Goal: Task Accomplishment & Management: Complete application form

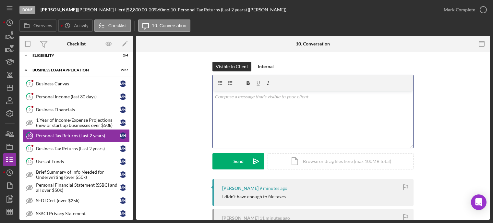
click at [228, 102] on div "v Color teal Color pink Remove color Add row above Add row below Add column bef…" at bounding box center [313, 119] width 200 height 57
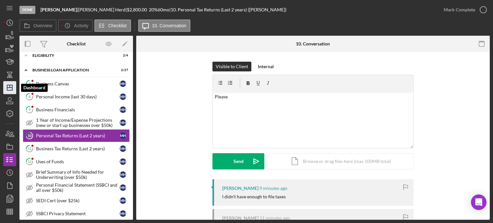
click at [10, 90] on polygon "button" at bounding box center [9, 87] width 5 height 5
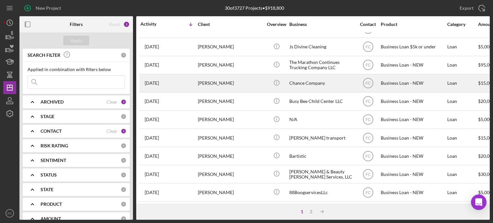
scroll to position [130, 0]
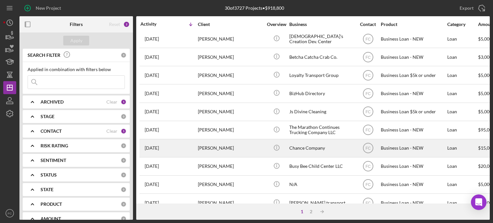
click at [226, 151] on div "[PERSON_NAME]" at bounding box center [230, 147] width 65 height 17
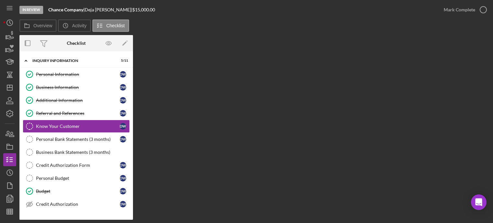
scroll to position [70, 0]
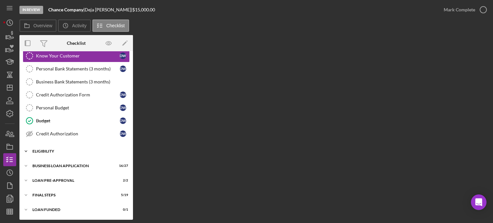
click at [57, 152] on div "ELIGIBILITY" at bounding box center [78, 151] width 92 height 4
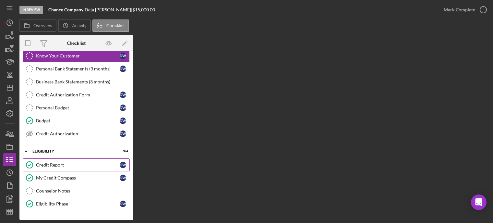
click at [48, 165] on div "Credit Report" at bounding box center [78, 164] width 84 height 5
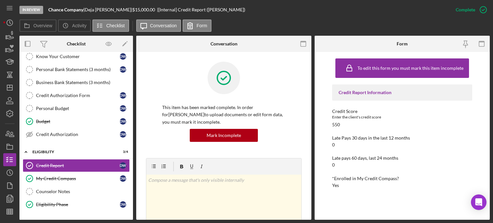
scroll to position [126, 0]
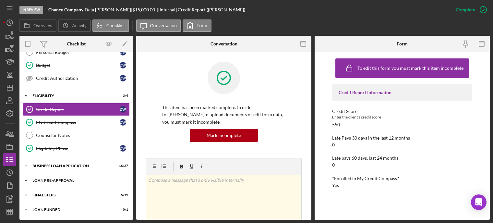
click at [59, 177] on div "Icon/Expander LOAN PRE-APPROVAL 2 / 2" at bounding box center [76, 180] width 114 height 13
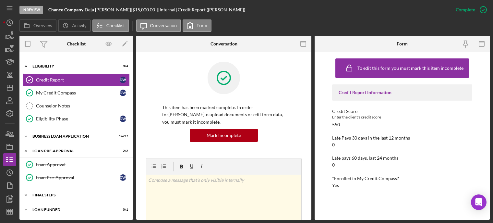
click at [56, 193] on div "FINAL STEPS" at bounding box center [78, 195] width 92 height 4
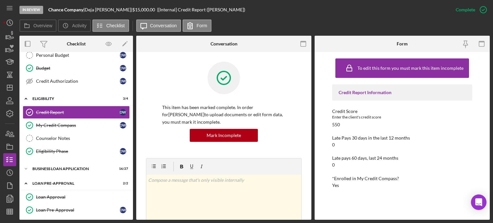
scroll to position [0, 0]
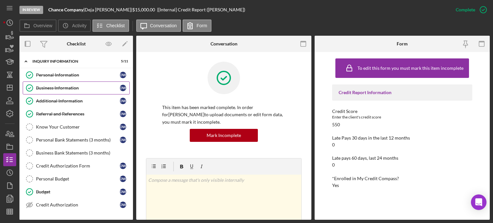
drag, startPoint x: 55, startPoint y: 86, endPoint x: 69, endPoint y: 86, distance: 13.9
click at [55, 86] on div "Business Information" at bounding box center [78, 87] width 84 height 5
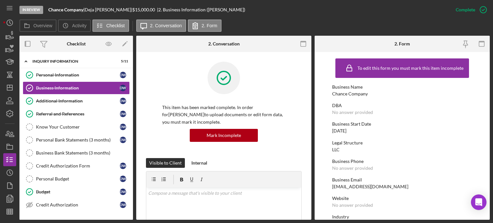
scroll to position [97, 0]
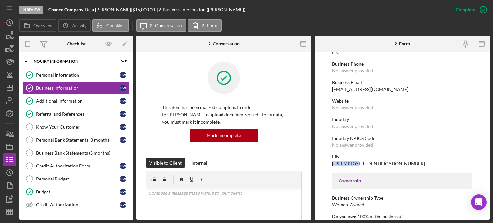
drag, startPoint x: 332, startPoint y: 162, endPoint x: 358, endPoint y: 164, distance: 25.3
click at [358, 164] on div "EIN [US_EMPLOYER_IDENTIFICATION_NUMBER]" at bounding box center [402, 160] width 140 height 12
copy div "[US_EMPLOYER_IDENTIFICATION_NUMBER]"
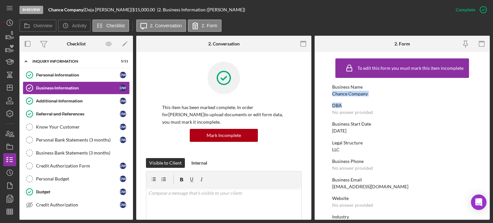
drag, startPoint x: 332, startPoint y: 94, endPoint x: 368, endPoint y: 97, distance: 35.8
click at [382, 103] on div "DBA" at bounding box center [402, 105] width 140 height 5
drag, startPoint x: 336, startPoint y: 93, endPoint x: 367, endPoint y: 94, distance: 31.8
click at [367, 94] on div "Business Name Chance Company" at bounding box center [402, 90] width 140 height 12
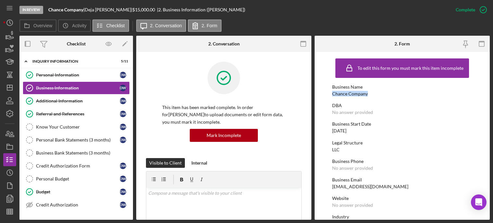
copy div "Chance Company"
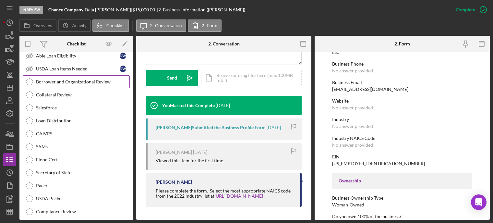
scroll to position [276, 0]
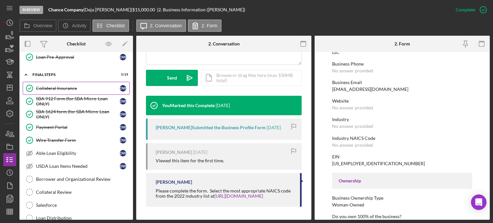
click at [60, 90] on div "Collateral Insurance" at bounding box center [78, 88] width 84 height 5
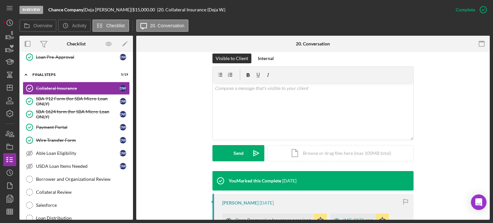
scroll to position [162, 0]
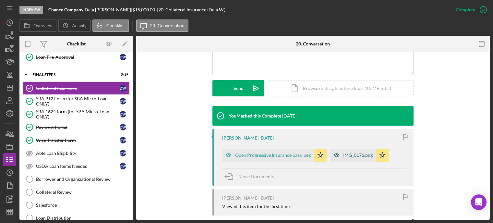
click at [351, 157] on div "IMG_0171.png" at bounding box center [358, 154] width 30 height 5
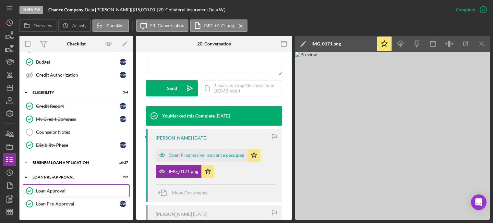
scroll to position [195, 0]
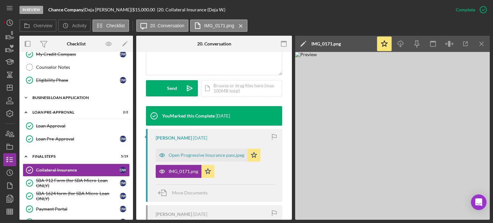
click at [55, 99] on div "BUSINESS LOAN APPLICATION" at bounding box center [78, 98] width 92 height 4
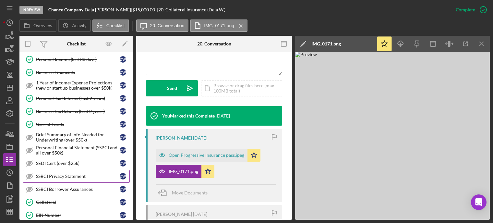
scroll to position [292, 0]
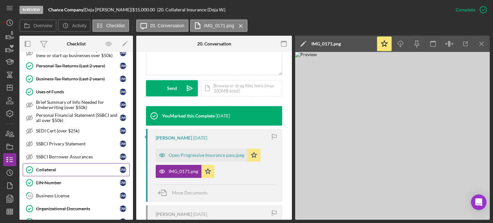
click at [52, 169] on div "Collateral" at bounding box center [78, 169] width 84 height 5
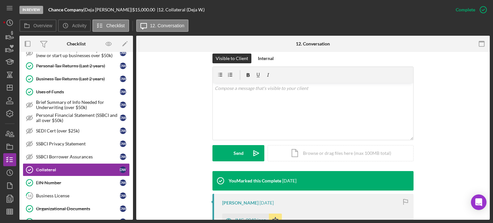
scroll to position [162, 0]
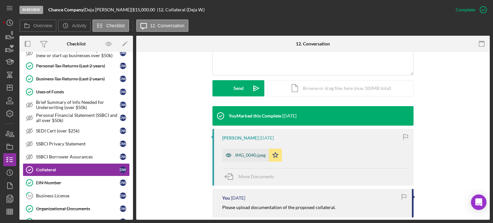
click at [245, 155] on div "IMG_0040.jpeg" at bounding box center [250, 154] width 30 height 5
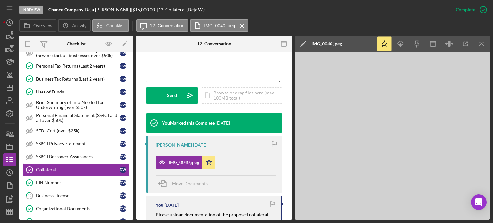
scroll to position [169, 0]
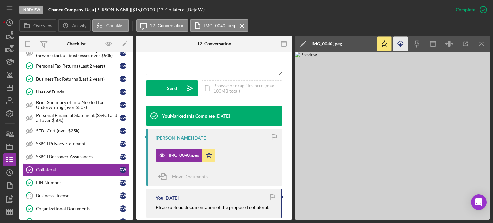
click at [401, 46] on polyline "button" at bounding box center [400, 46] width 2 height 1
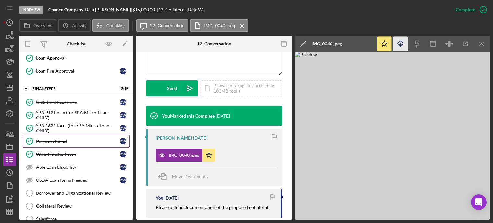
scroll to position [649, 0]
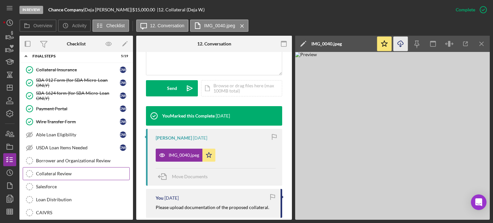
click at [65, 173] on div "Collateral Review" at bounding box center [82, 173] width 93 height 5
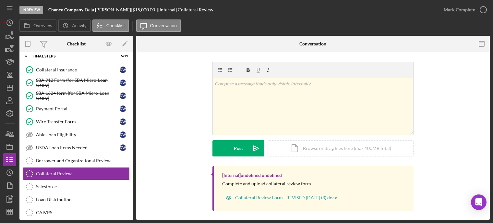
scroll to position [4, 0]
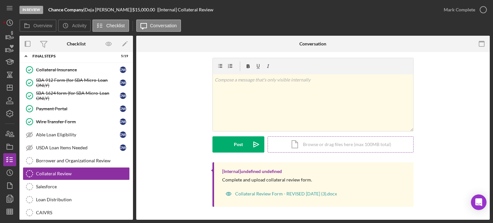
click at [306, 142] on div "Icon/Document Browse or drag files here (max 100MB total) Tap to choose files o…" at bounding box center [341, 144] width 146 height 16
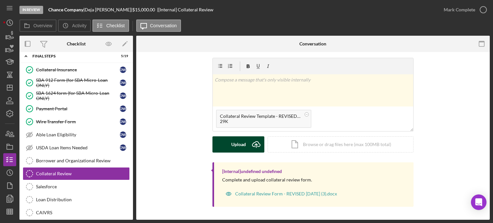
click at [231, 146] on div "Upload" at bounding box center [238, 144] width 15 height 16
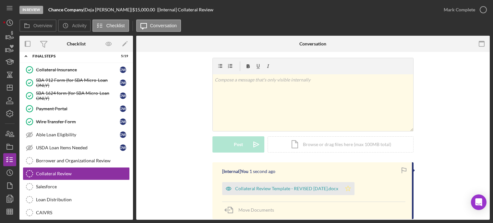
click at [354, 190] on icon "Icon/Star" at bounding box center [347, 188] width 13 height 13
click at [55, 162] on div "Borrower and Organizational Review" at bounding box center [82, 160] width 93 height 5
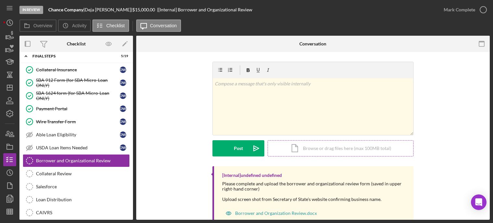
click at [316, 150] on div "Icon/Document Browse or drag files here (max 100MB total) Tap to choose files o…" at bounding box center [341, 148] width 146 height 16
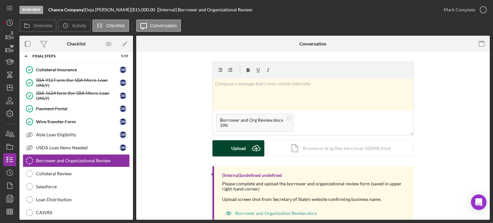
click at [229, 145] on button "Upload Icon/Upload" at bounding box center [238, 148] width 52 height 16
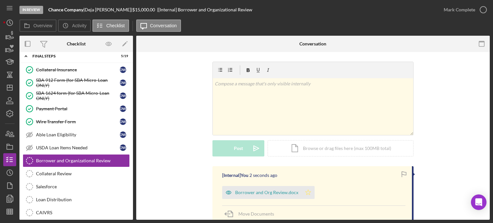
click at [303, 193] on icon "Icon/Star" at bounding box center [308, 192] width 13 height 13
click at [72, 171] on div "Collateral Review" at bounding box center [82, 173] width 93 height 5
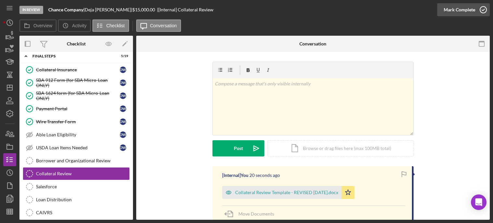
click at [485, 9] on icon "button" at bounding box center [483, 10] width 16 height 16
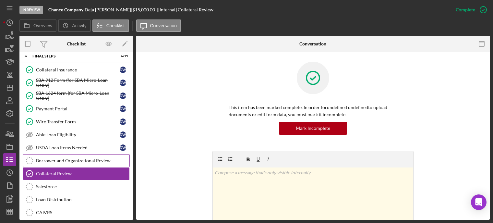
click at [53, 161] on div "Borrower and Organizational Review" at bounding box center [82, 160] width 93 height 5
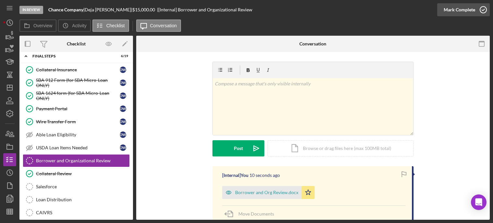
click at [482, 10] on icon "button" at bounding box center [483, 10] width 16 height 16
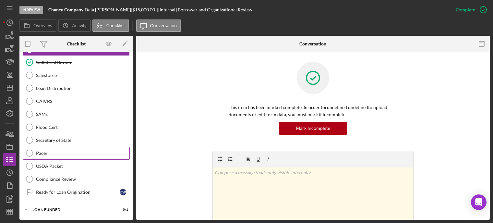
scroll to position [663, 0]
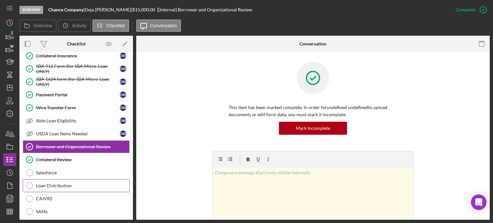
click at [62, 185] on div "Loan Distribution" at bounding box center [82, 185] width 93 height 5
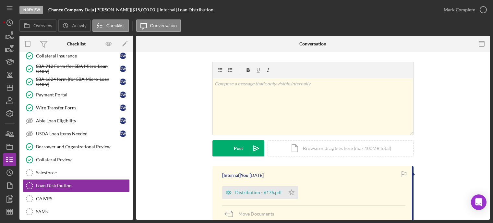
scroll to position [58, 0]
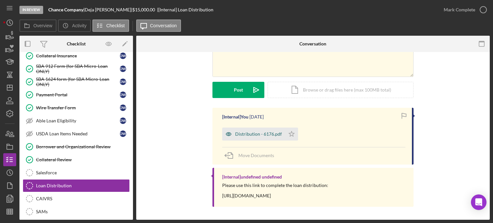
click at [248, 136] on div "Distribution - 6176.pdf" at bounding box center [258, 133] width 47 height 5
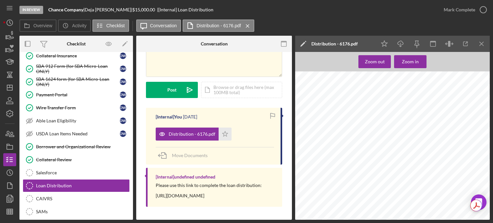
scroll to position [162, 0]
click at [401, 43] on icon "Icon/Download" at bounding box center [400, 44] width 15 height 15
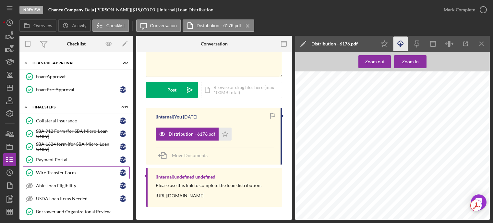
scroll to position [663, 0]
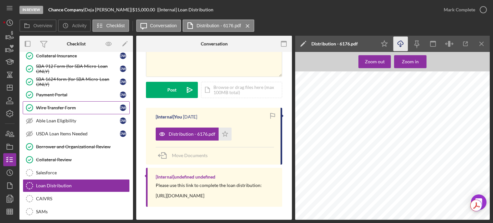
drag, startPoint x: 63, startPoint y: 109, endPoint x: 78, endPoint y: 107, distance: 14.3
click at [63, 109] on div "Wire Transfer Form" at bounding box center [78, 107] width 84 height 5
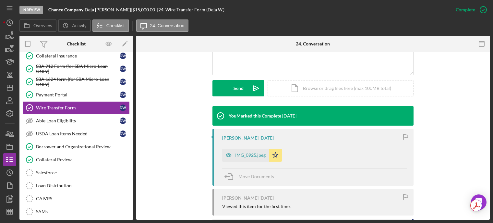
scroll to position [195, 0]
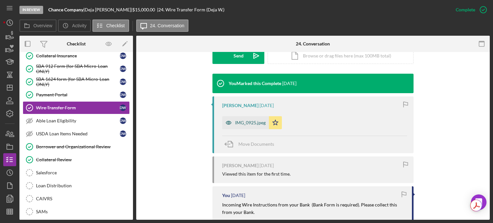
click at [242, 123] on div "IMG_0925.jpeg" at bounding box center [250, 122] width 30 height 5
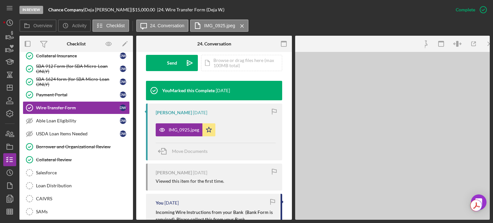
scroll to position [202, 0]
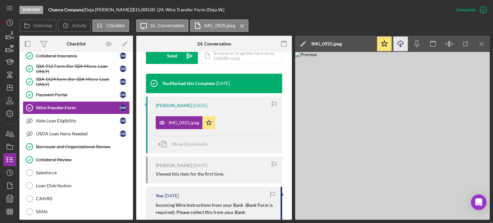
click at [402, 44] on icon "button" at bounding box center [401, 43] width 6 height 4
click at [10, 86] on line "button" at bounding box center [10, 86] width 0 height 3
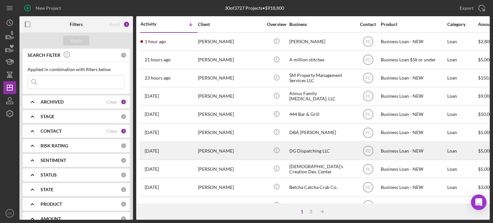
click at [177, 152] on div "[DATE] [PERSON_NAME]" at bounding box center [168, 150] width 57 height 17
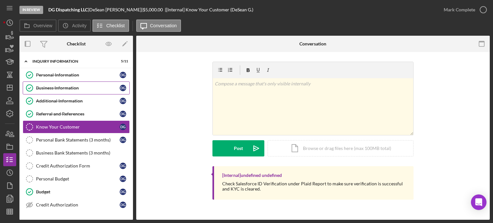
click at [61, 86] on div "Business Information" at bounding box center [78, 87] width 84 height 5
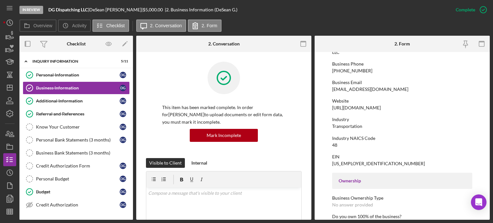
scroll to position [195, 0]
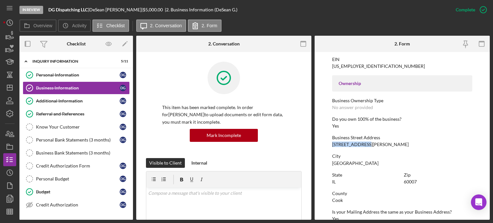
drag, startPoint x: 333, startPoint y: 145, endPoint x: 367, endPoint y: 144, distance: 34.4
click at [367, 144] on div "[STREET_ADDRESS][PERSON_NAME]" at bounding box center [370, 144] width 77 height 5
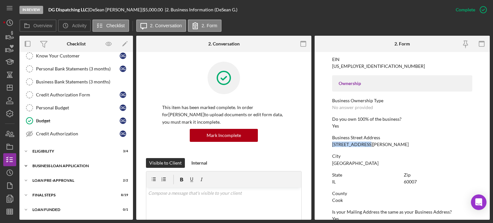
click at [64, 167] on div "BUSINESS LOAN APPLICATION" at bounding box center [78, 166] width 92 height 4
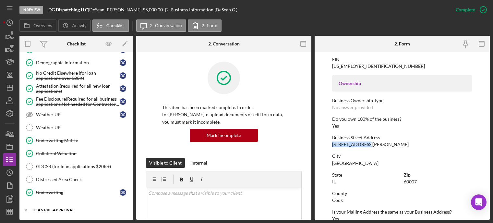
scroll to position [425, 0]
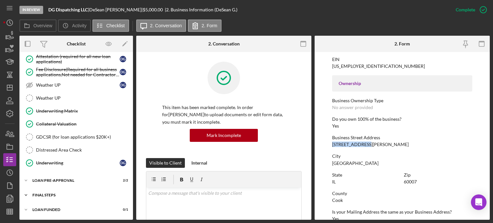
click at [56, 192] on div "Icon/Expander FINAL STEPS 8 / 19" at bounding box center [76, 194] width 114 height 13
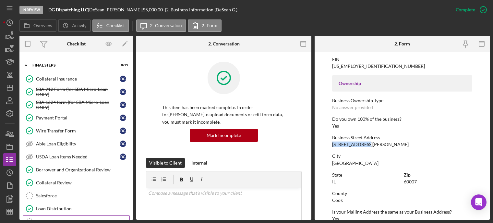
scroll to position [619, 0]
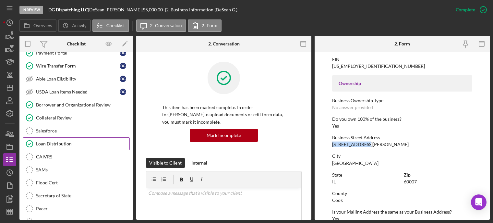
click at [66, 143] on div "Loan Distribution" at bounding box center [82, 143] width 93 height 5
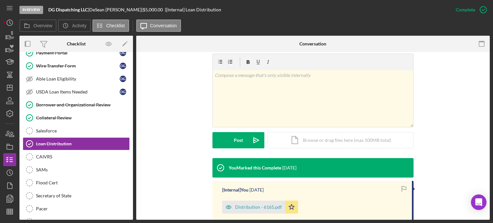
scroll to position [130, 0]
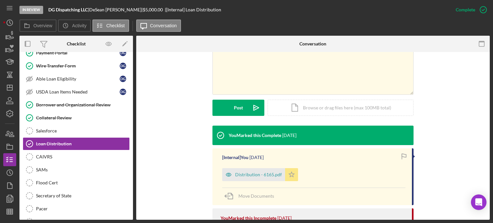
click at [289, 174] on polygon "button" at bounding box center [292, 174] width 6 height 5
click at [320, 108] on div "Icon/Document Browse or drag files here (max 100MB total) Tap to choose files o…" at bounding box center [341, 108] width 146 height 16
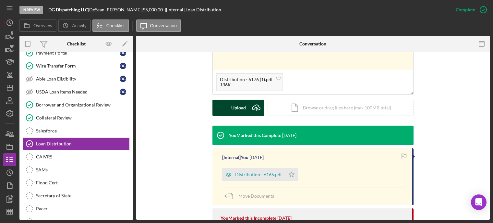
click at [237, 110] on div "Upload" at bounding box center [238, 108] width 15 height 16
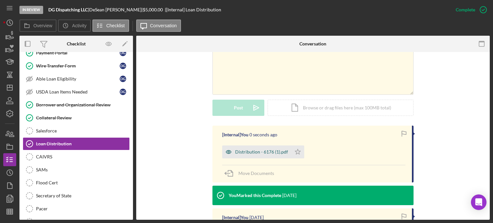
click at [249, 152] on div "Distribution - 6176 (1).pdf" at bounding box center [261, 151] width 53 height 5
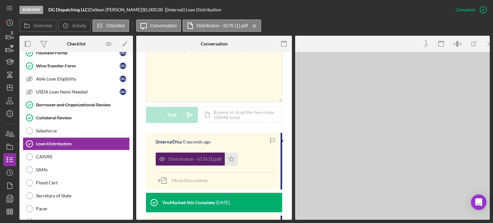
scroll to position [137, 0]
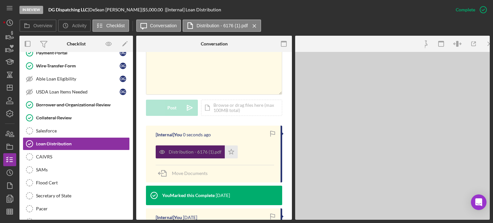
click at [249, 152] on div "Distribution - 6176 (1).pdf Icon/Star" at bounding box center [215, 150] width 118 height 16
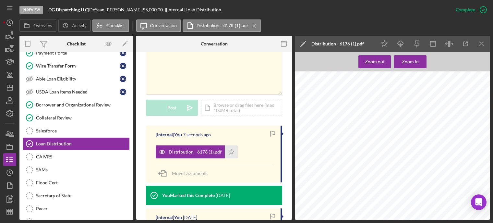
scroll to position [202, 0]
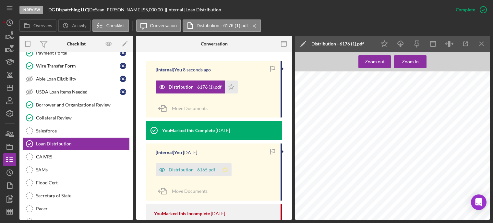
click at [229, 89] on polygon "button" at bounding box center [232, 86] width 6 height 5
click at [180, 107] on span "Move Documents" at bounding box center [190, 108] width 36 height 6
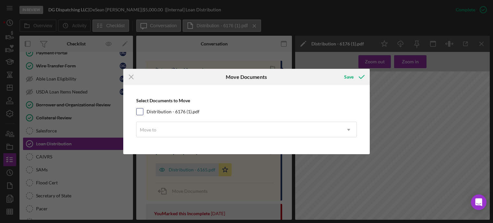
click at [140, 111] on input "Distribution - 6176 (1).pdf" at bounding box center [140, 111] width 6 height 6
checkbox input "true"
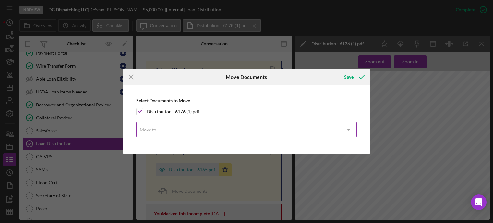
click at [158, 130] on div "Move to" at bounding box center [239, 129] width 204 height 15
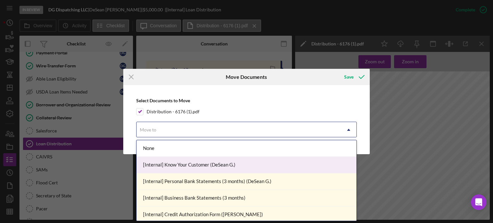
click at [171, 167] on div "[Internal] Know Your Customer (DeSean G.)" at bounding box center [247, 165] width 220 height 17
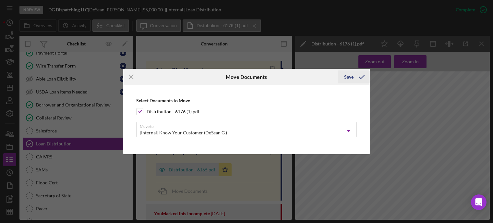
click at [348, 76] on div "Save" at bounding box center [348, 76] width 9 height 13
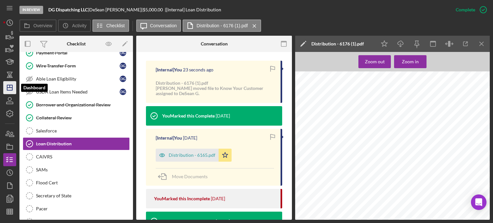
click at [7, 85] on polygon "button" at bounding box center [9, 87] width 5 height 5
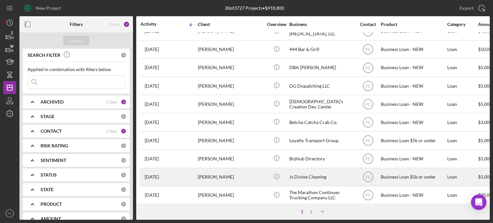
scroll to position [97, 0]
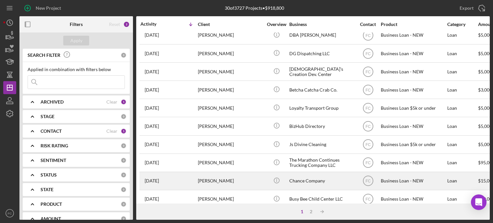
click at [240, 177] on div "[PERSON_NAME]" at bounding box center [230, 180] width 65 height 17
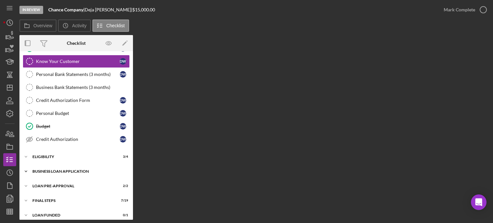
scroll to position [70, 0]
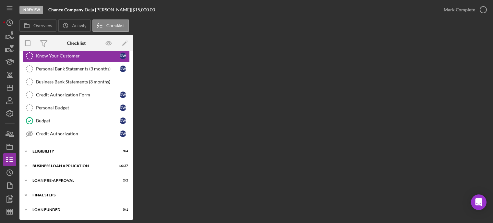
click at [56, 196] on div "FINAL STEPS" at bounding box center [78, 195] width 92 height 4
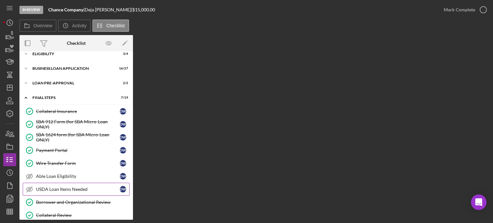
scroll to position [233, 0]
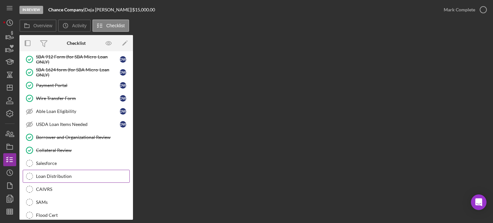
click at [64, 178] on div "Loan Distribution" at bounding box center [82, 176] width 93 height 5
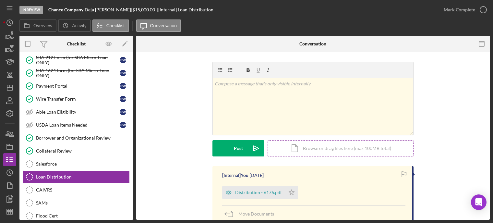
scroll to position [32, 0]
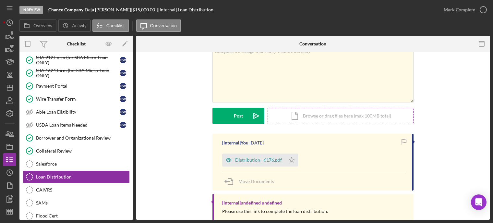
click at [303, 115] on div "Icon/Document Browse or drag files here (max 100MB total) Tap to choose files o…" at bounding box center [341, 116] width 146 height 16
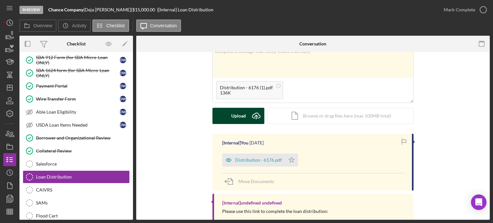
click at [241, 117] on div "Upload" at bounding box center [238, 116] width 15 height 16
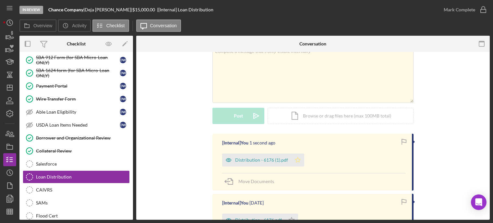
click at [299, 157] on icon "Icon/Star" at bounding box center [297, 159] width 13 height 13
click at [483, 10] on icon "button" at bounding box center [483, 10] width 16 height 16
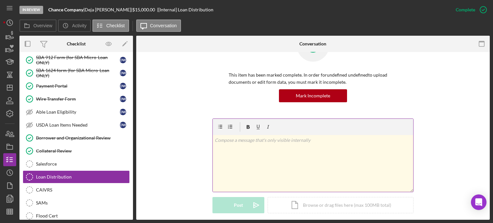
scroll to position [121, 0]
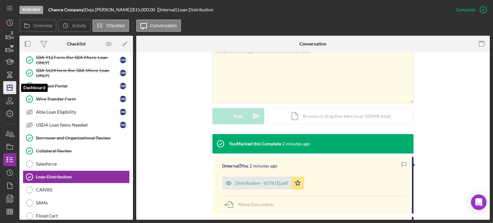
click at [11, 90] on icon "Icon/Dashboard" at bounding box center [10, 87] width 16 height 16
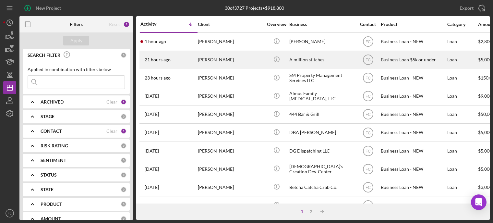
click at [186, 55] on div "21 hours ago [PERSON_NAME]" at bounding box center [168, 59] width 57 height 17
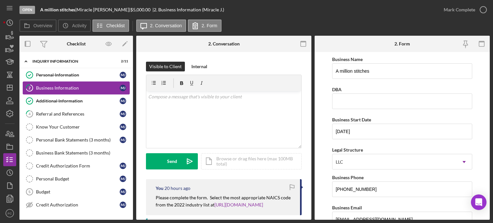
click at [61, 91] on link "2 Business Information [PERSON_NAME]" at bounding box center [76, 87] width 107 height 13
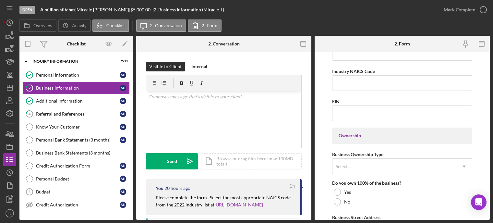
scroll to position [259, 0]
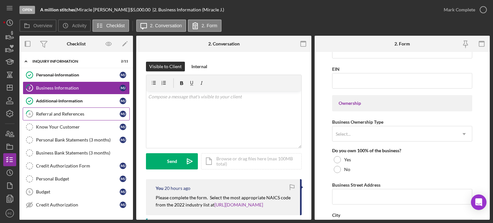
click at [63, 113] on div "Referral and References" at bounding box center [78, 113] width 84 height 5
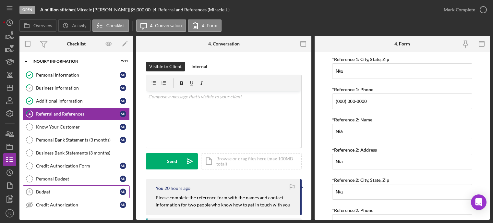
scroll to position [71, 0]
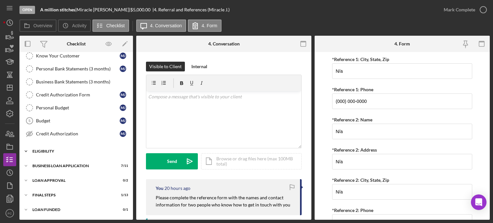
click at [59, 155] on div "Icon/Expander Eligibility 1 / 4" at bounding box center [76, 151] width 114 height 13
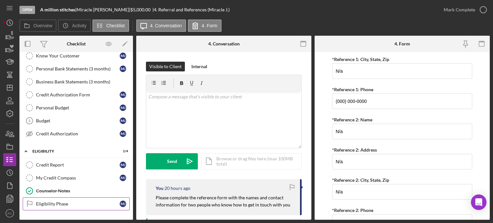
scroll to position [126, 0]
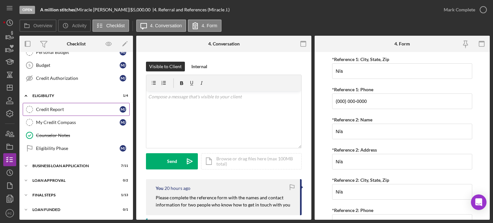
click at [71, 111] on div "Credit Report" at bounding box center [78, 109] width 84 height 5
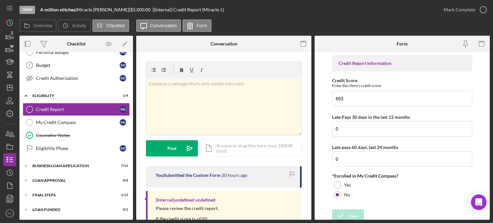
scroll to position [53, 0]
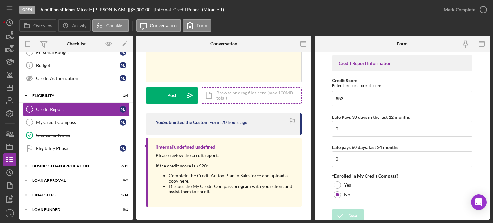
click at [233, 95] on div "Icon/Document Browse or drag files here (max 100MB total) Tap to choose files o…" at bounding box center [251, 95] width 101 height 16
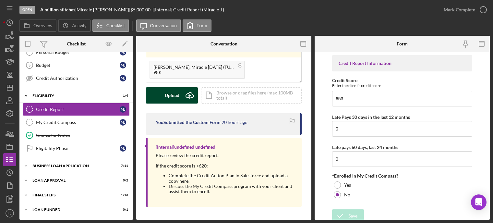
click at [172, 96] on div "Upload" at bounding box center [172, 95] width 15 height 16
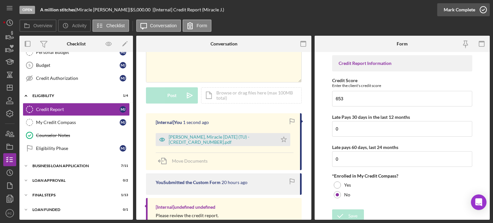
click at [484, 8] on icon "button" at bounding box center [483, 10] width 16 height 16
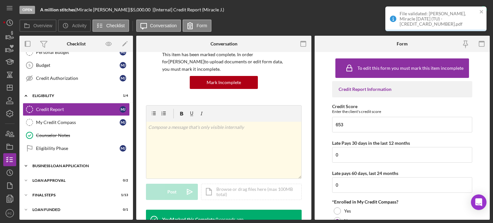
scroll to position [149, 0]
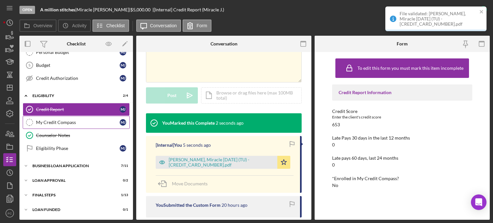
click at [78, 125] on link "My Credit Compass My Credit Compass [PERSON_NAME]" at bounding box center [76, 122] width 107 height 13
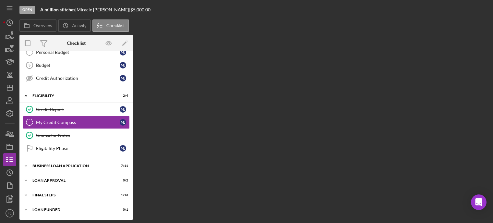
scroll to position [126, 0]
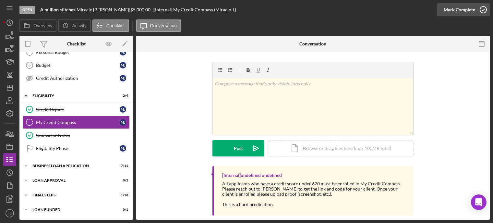
click at [484, 9] on icon "button" at bounding box center [483, 10] width 16 height 16
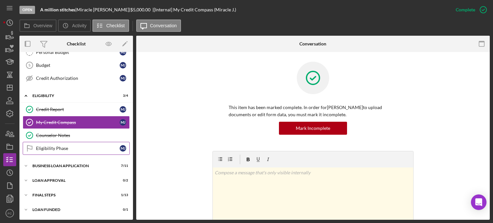
click at [59, 149] on div "Eligibility Phase" at bounding box center [78, 148] width 84 height 5
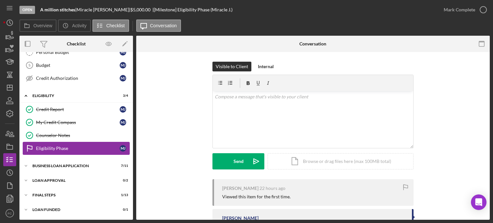
scroll to position [126, 0]
click at [55, 166] on div "BUSINESS LOAN APPLICATION" at bounding box center [78, 166] width 92 height 4
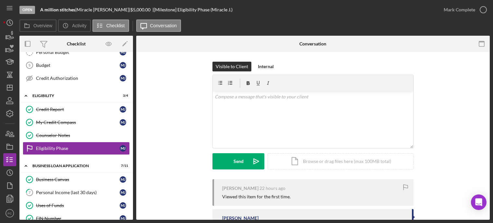
scroll to position [159, 0]
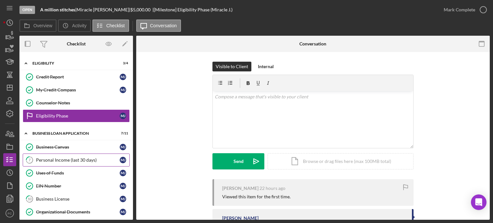
click at [65, 158] on div "Personal Income (last 30 days)" at bounding box center [78, 159] width 84 height 5
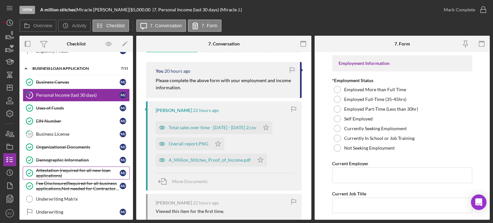
scroll to position [273, 0]
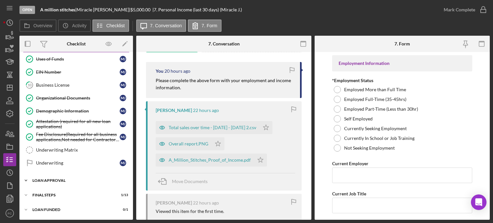
click at [51, 181] on div "Loan Approval" at bounding box center [78, 180] width 92 height 4
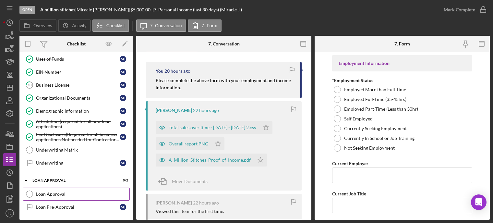
click at [50, 192] on div "Loan Approval" at bounding box center [82, 193] width 93 height 5
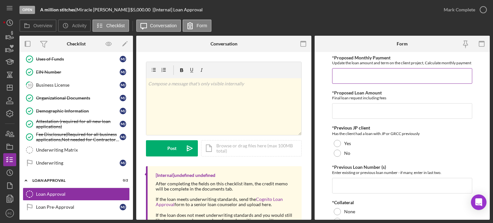
click at [352, 83] on input "*Proposed Monthly Payment" at bounding box center [402, 76] width 140 height 16
type input "$200"
click at [348, 119] on input "*Proposed Loan Amount" at bounding box center [402, 111] width 140 height 16
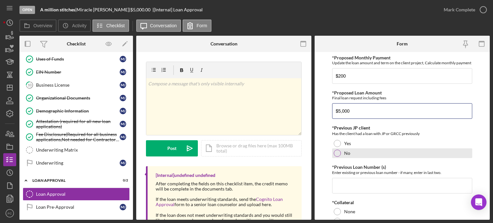
type input "$5,000"
click at [337, 157] on div at bounding box center [337, 153] width 7 height 7
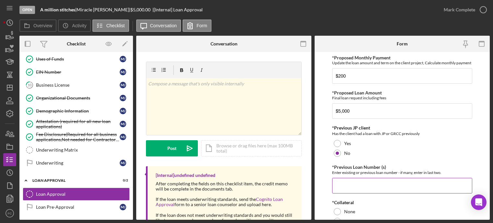
click at [347, 189] on input "*Previous Loan Number (s)" at bounding box center [402, 186] width 140 height 16
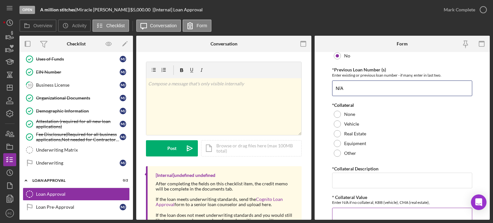
scroll to position [130, 0]
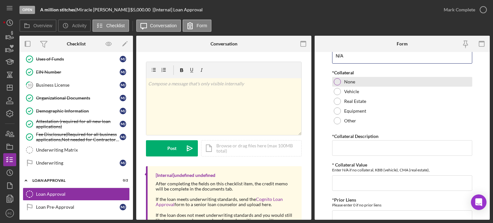
type input "N/A"
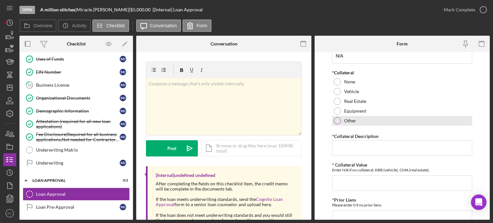
drag, startPoint x: 337, startPoint y: 86, endPoint x: 338, endPoint y: 126, distance: 40.5
click at [337, 85] on div at bounding box center [337, 81] width 7 height 7
click at [339, 152] on input "*Collateral Description" at bounding box center [402, 148] width 140 height 16
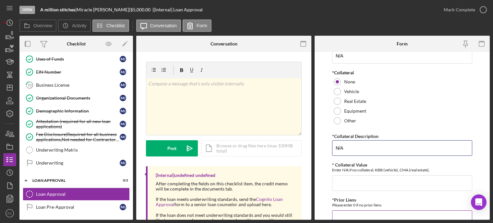
scroll to position [162, 0]
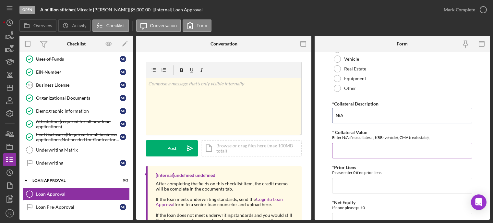
type input "N/A"
click at [340, 156] on input "* Collateral Value" at bounding box center [402, 151] width 140 height 16
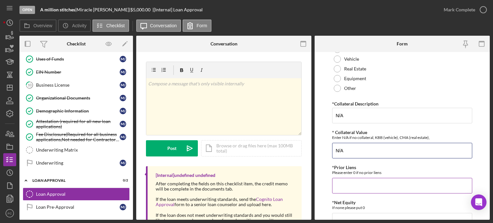
type input "N/A"
click at [337, 192] on input "*Prior Liens" at bounding box center [402, 186] width 140 height 16
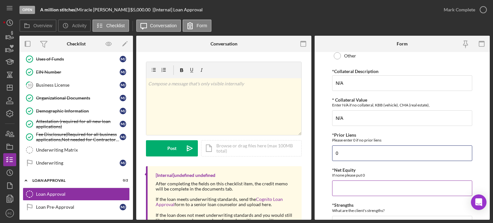
type input "0"
click at [341, 194] on input "*Net Equity" at bounding box center [402, 188] width 140 height 16
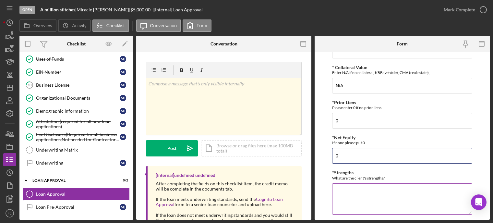
type input "0"
click at [342, 191] on textarea "*Strengths" at bounding box center [402, 198] width 140 height 31
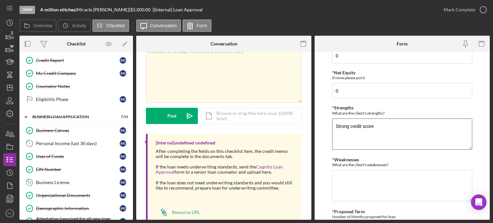
scroll to position [324, 0]
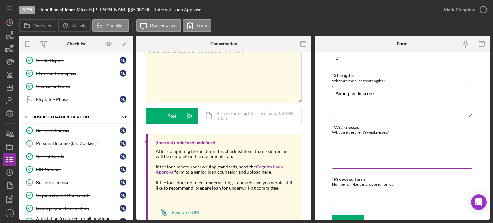
type textarea "Strong credit score"
click at [349, 155] on textarea "*Weaknesses" at bounding box center [402, 153] width 140 height 31
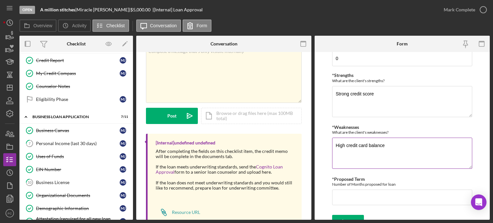
scroll to position [338, 0]
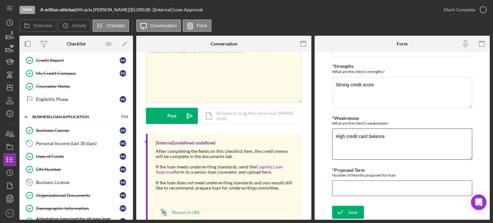
type textarea "High credit card balance"
click at [345, 190] on input "*Proposed Term" at bounding box center [402, 188] width 140 height 16
type input "48"
click at [346, 211] on icon "submit" at bounding box center [340, 212] width 16 height 16
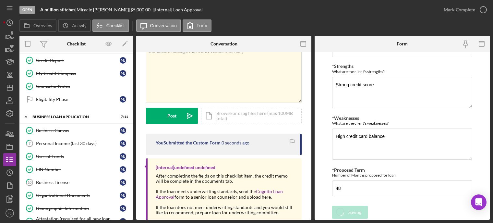
scroll to position [76, 0]
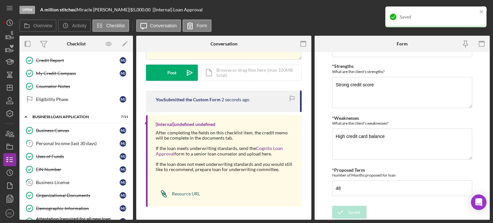
click at [185, 194] on div "Resource URL" at bounding box center [186, 193] width 28 height 5
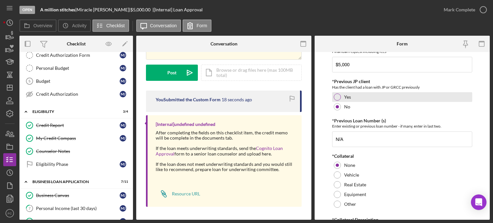
scroll to position [0, 0]
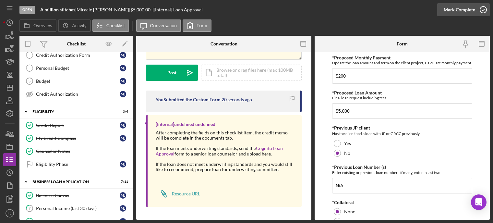
click at [483, 10] on icon "button" at bounding box center [483, 10] width 16 height 16
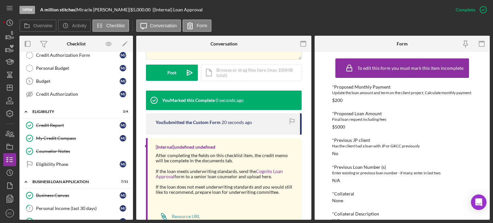
scroll to position [195, 0]
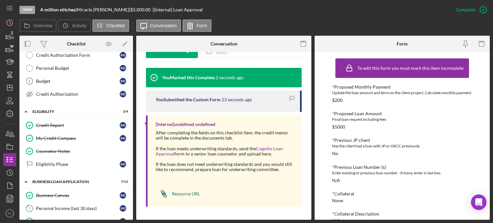
click at [162, 194] on icon at bounding box center [164, 195] width 4 height 4
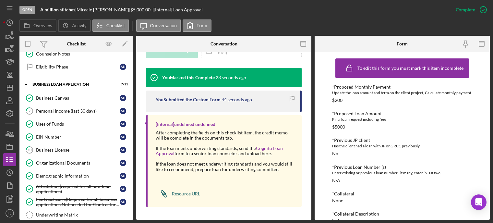
scroll to position [194, 0]
click at [185, 194] on div "Resource URL" at bounding box center [186, 193] width 28 height 5
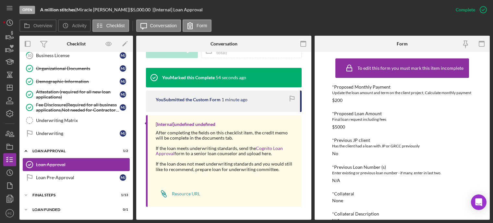
click at [60, 163] on div "Loan Approval" at bounding box center [82, 164] width 93 height 5
click at [82, 176] on div "Loan Pre-Approval" at bounding box center [78, 177] width 84 height 5
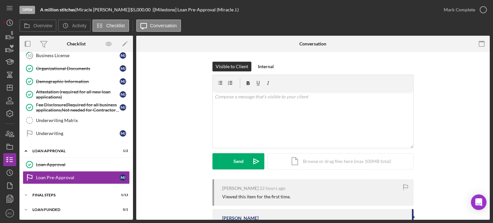
scroll to position [36, 0]
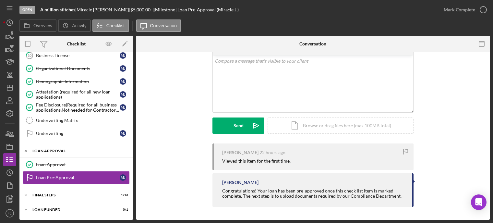
drag, startPoint x: 54, startPoint y: 163, endPoint x: 101, endPoint y: 155, distance: 47.7
click at [55, 163] on div "Loan Approval" at bounding box center [82, 164] width 93 height 5
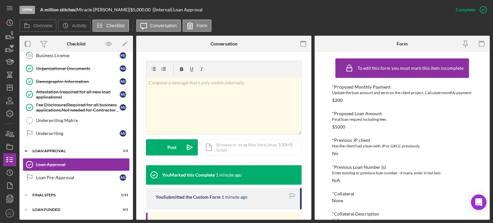
scroll to position [195, 0]
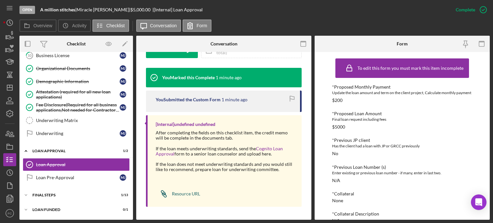
click at [186, 192] on div "Resource URL" at bounding box center [186, 193] width 28 height 5
click at [179, 192] on div "Resource URL" at bounding box center [186, 193] width 28 height 5
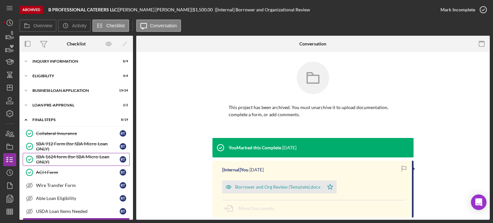
scroll to position [89, 0]
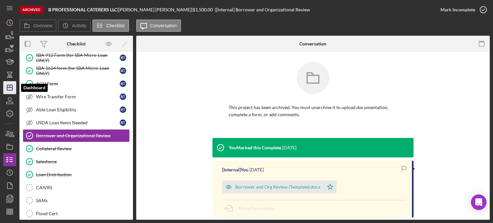
click at [8, 84] on icon "Icon/Dashboard" at bounding box center [10, 87] width 16 height 16
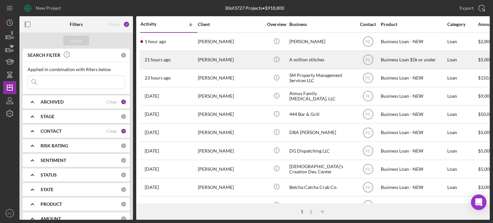
click at [176, 57] on div "21 hours ago [PERSON_NAME]" at bounding box center [168, 59] width 57 height 17
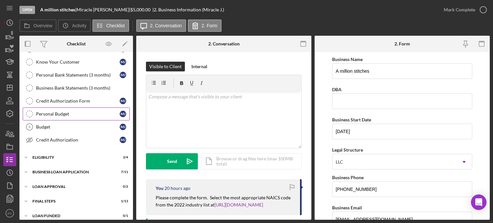
scroll to position [71, 0]
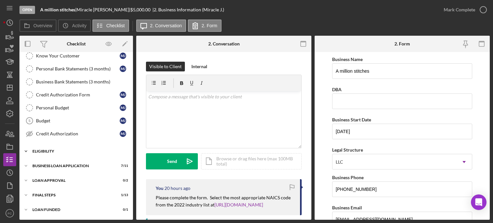
click at [55, 153] on div "Icon/Expander Eligibility 3 / 4" at bounding box center [76, 151] width 114 height 13
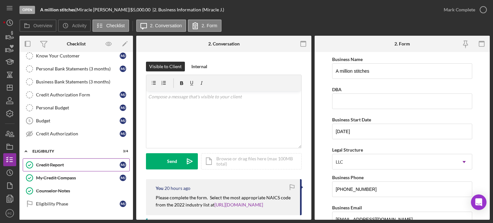
drag, startPoint x: 59, startPoint y: 167, endPoint x: 111, endPoint y: 148, distance: 55.1
click at [60, 166] on div "Credit Report" at bounding box center [78, 164] width 84 height 5
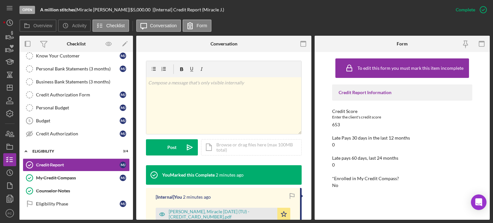
scroll to position [162, 0]
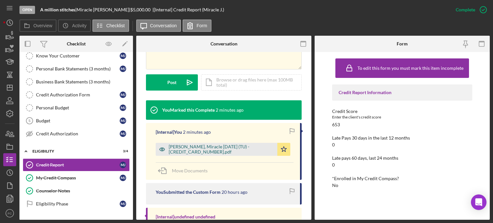
click at [211, 149] on div "[PERSON_NAME], Miracle [DATE] (TU) - [CREDIT_CARD_NUMBER].pdf" at bounding box center [221, 149] width 105 height 10
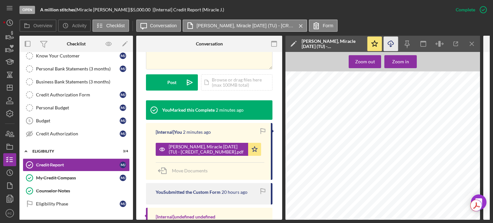
click at [389, 42] on icon "Icon/Download" at bounding box center [391, 44] width 15 height 15
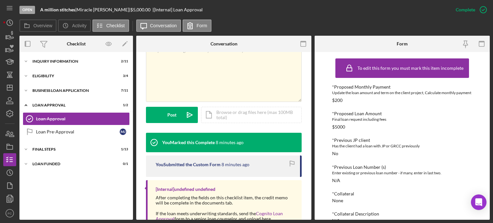
scroll to position [195, 0]
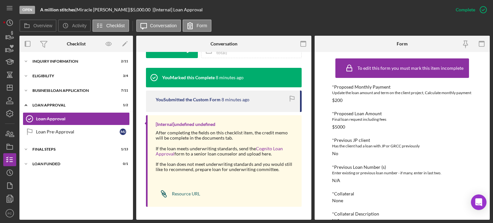
click at [179, 193] on div "Resource URL" at bounding box center [186, 193] width 28 height 5
